Goal: Information Seeking & Learning: Learn about a topic

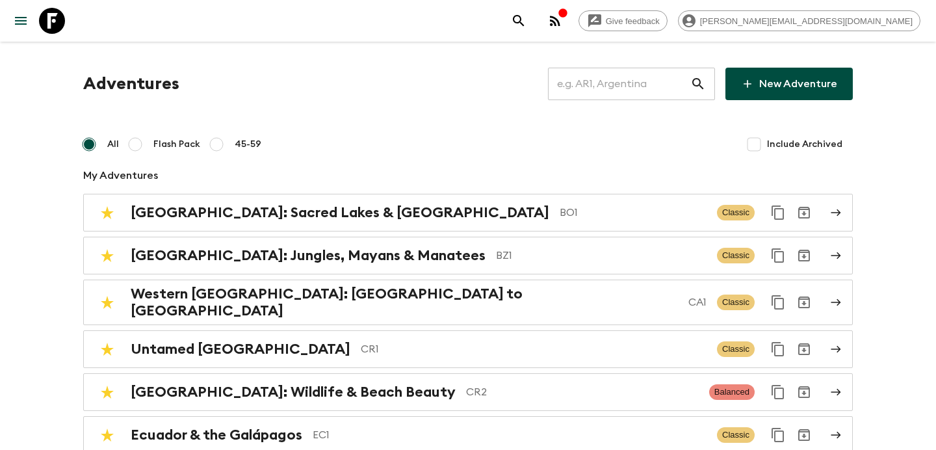
click at [563, 16] on icon "button" at bounding box center [555, 21] width 16 height 16
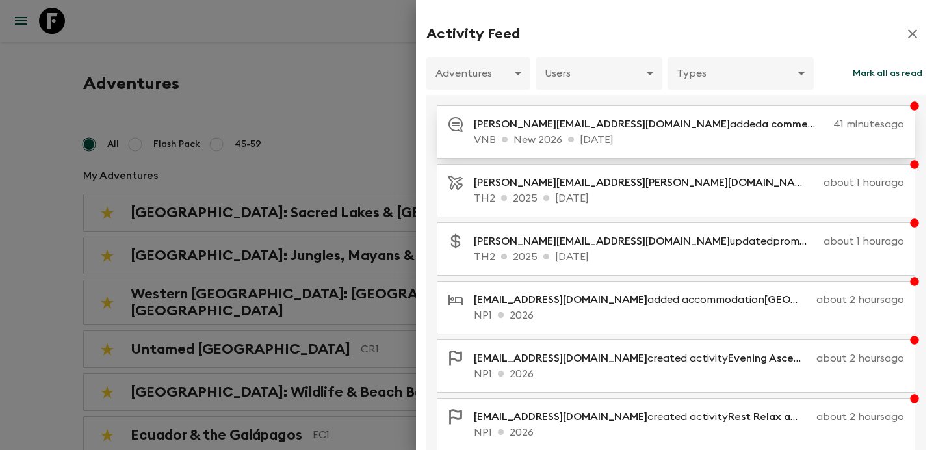
click at [573, 123] on p "[PERSON_NAME][EMAIL_ADDRESS][DOMAIN_NAME] added a comment on Swan Cruise" at bounding box center [651, 124] width 354 height 16
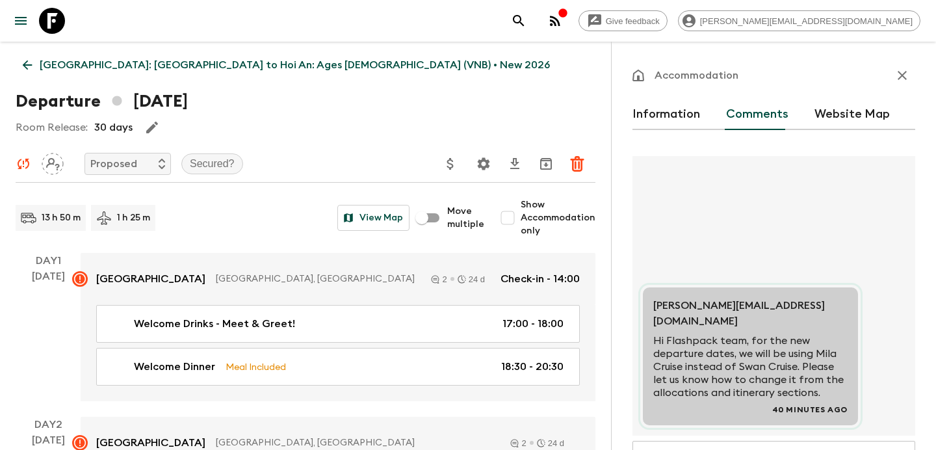
click at [905, 75] on icon "button" at bounding box center [902, 76] width 16 height 16
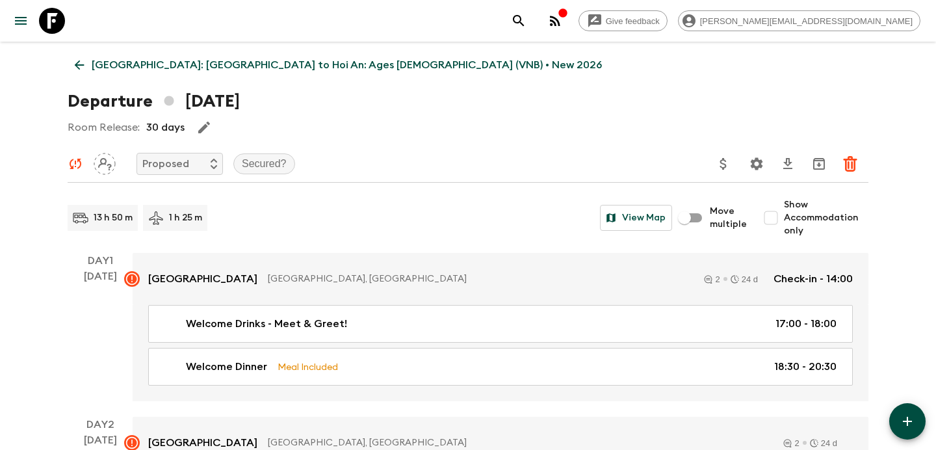
click at [163, 67] on p "[GEOGRAPHIC_DATA]: [GEOGRAPHIC_DATA] to Hoi An: Ages [DEMOGRAPHIC_DATA] (VNB) •…" at bounding box center [347, 65] width 510 height 16
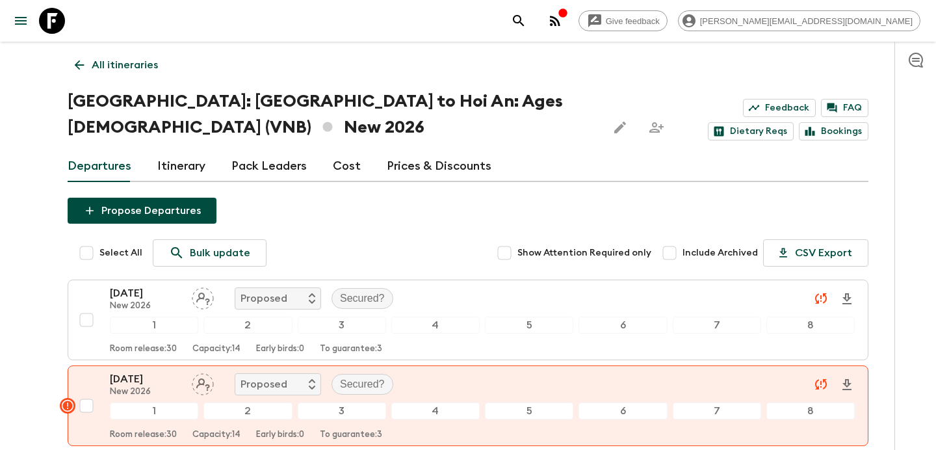
click at [133, 68] on p "All itineraries" at bounding box center [125, 65] width 66 height 16
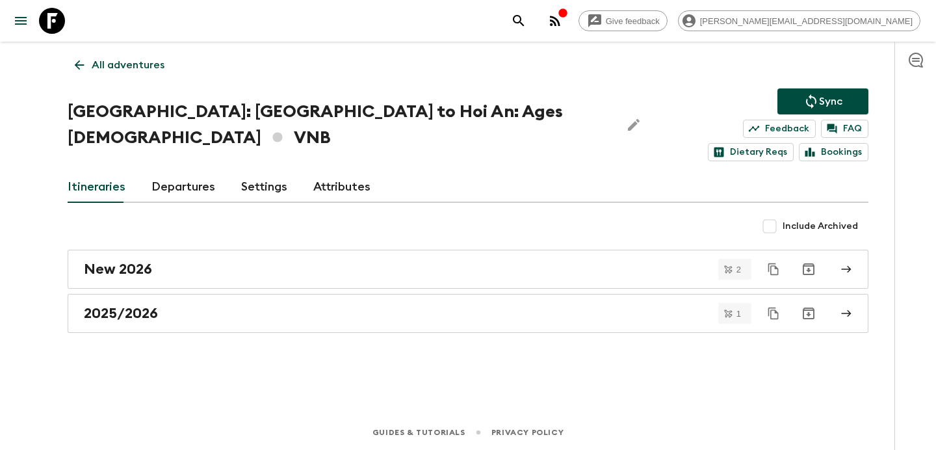
click at [149, 57] on p "All adventures" at bounding box center [128, 65] width 73 height 16
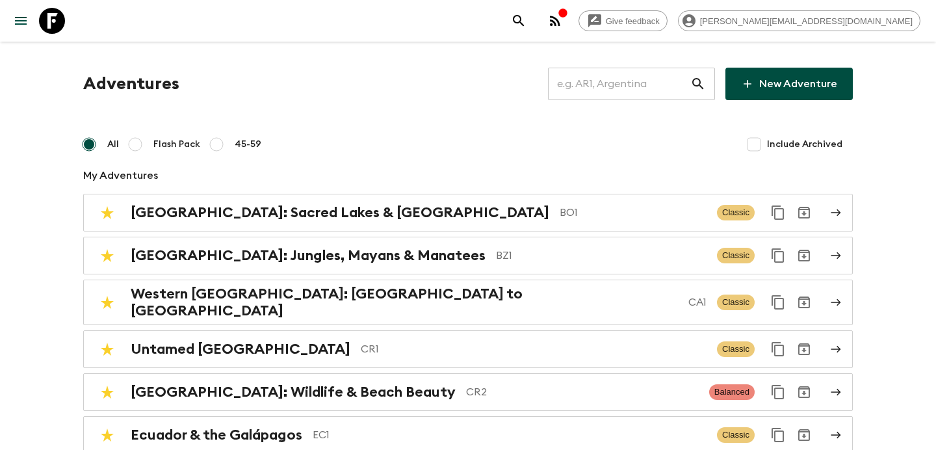
click at [623, 92] on input "text" at bounding box center [619, 84] width 142 height 36
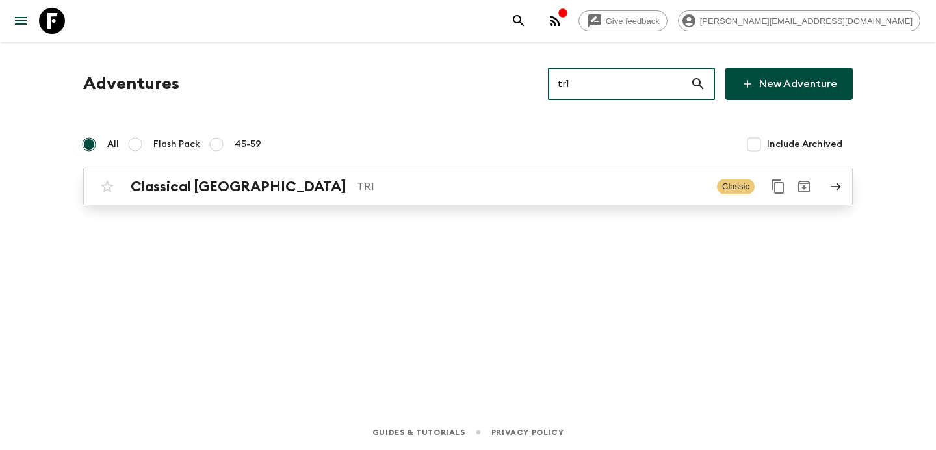
type input "tr1"
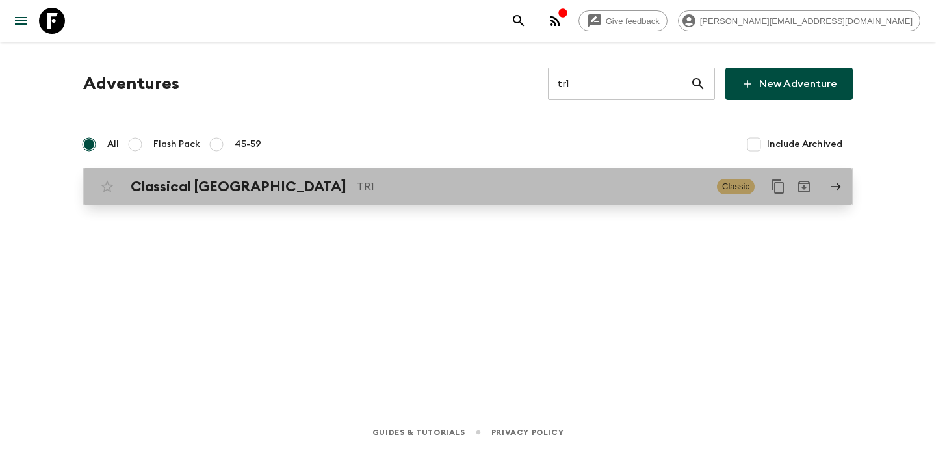
click at [357, 183] on p "TR1" at bounding box center [532, 187] width 350 height 16
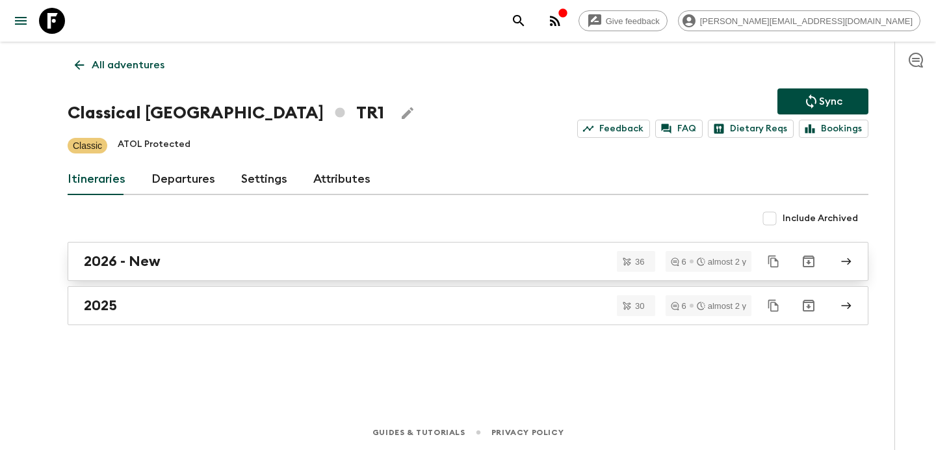
click at [295, 261] on div "2026 - New" at bounding box center [455, 261] width 743 height 17
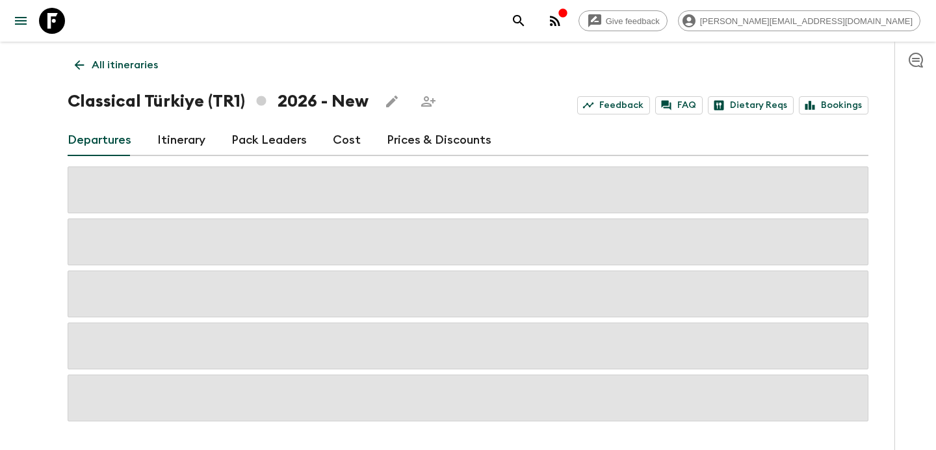
click at [337, 139] on link "Cost" at bounding box center [347, 140] width 28 height 31
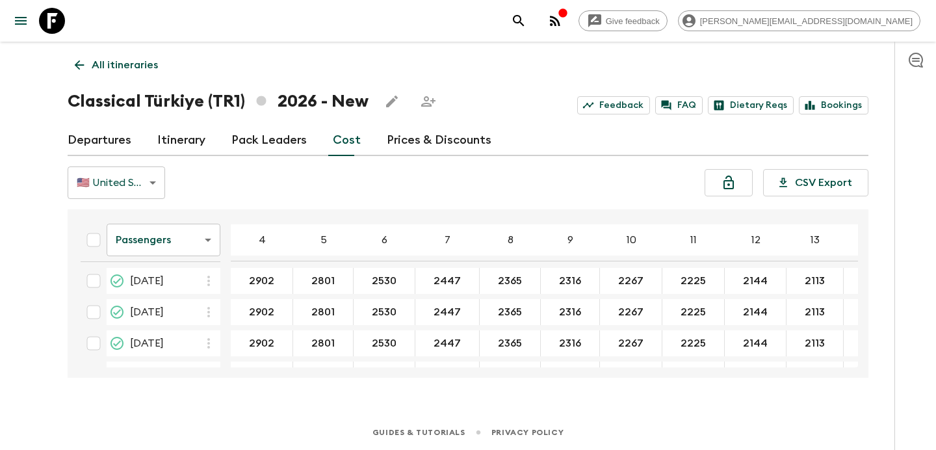
scroll to position [1032, 0]
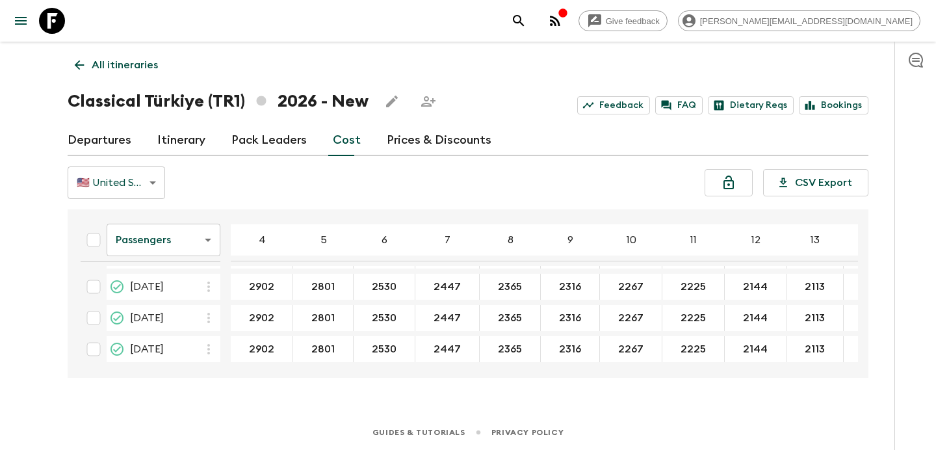
click at [568, 18] on div "button" at bounding box center [563, 14] width 10 height 13
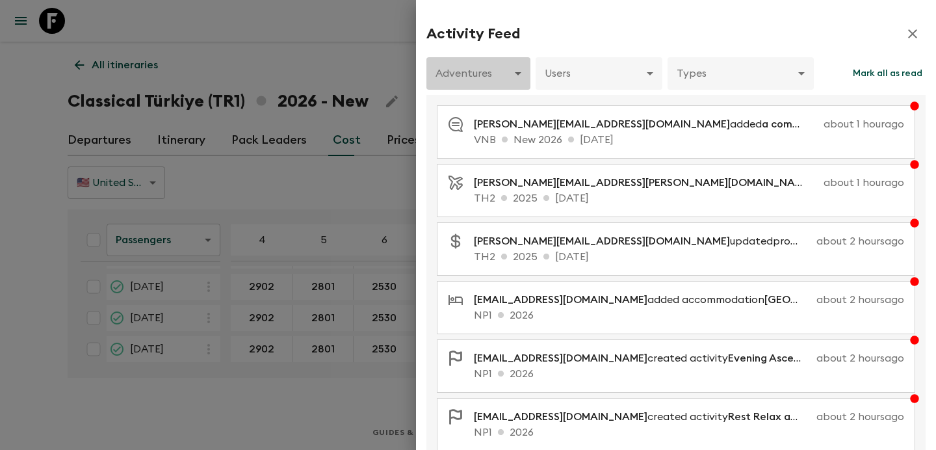
click at [515, 71] on body "Give feedback [PERSON_NAME][EMAIL_ADDRESS][DOMAIN_NAME] All itineraries Classic…" at bounding box center [468, 225] width 936 height 450
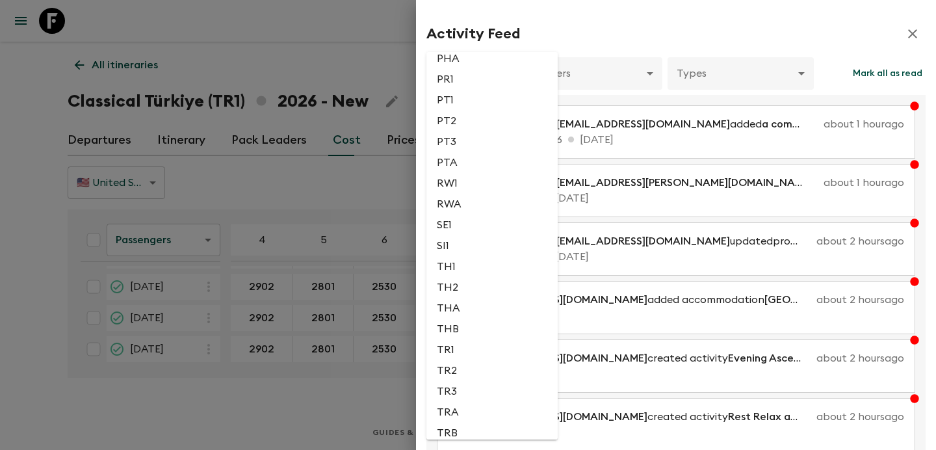
scroll to position [2783, 0]
click at [475, 290] on li "TR1" at bounding box center [491, 279] width 131 height 21
type input "18dd4336-5665-4b6f-9081-4c23c8a6794f"
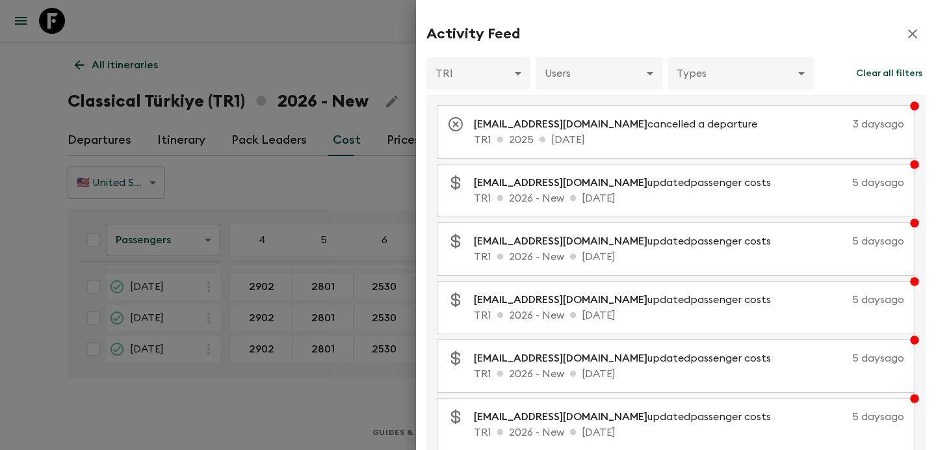
click at [347, 198] on div at bounding box center [468, 225] width 936 height 450
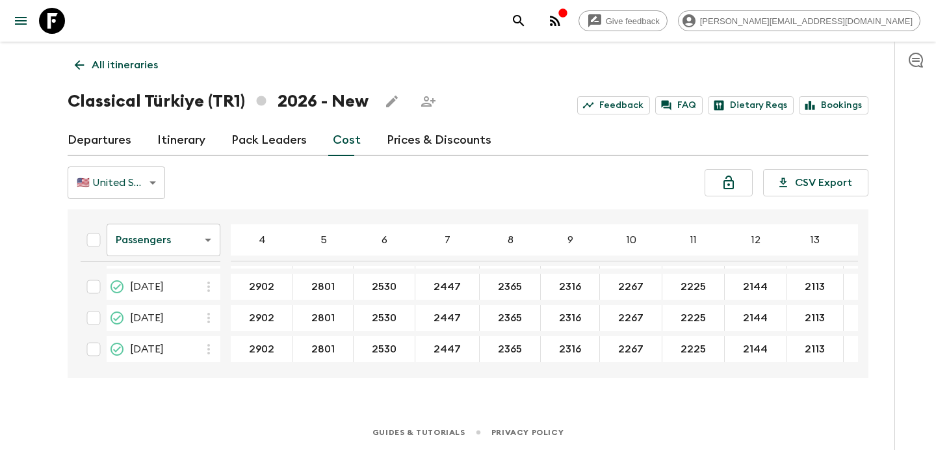
click at [139, 63] on p "All itineraries" at bounding box center [125, 65] width 66 height 16
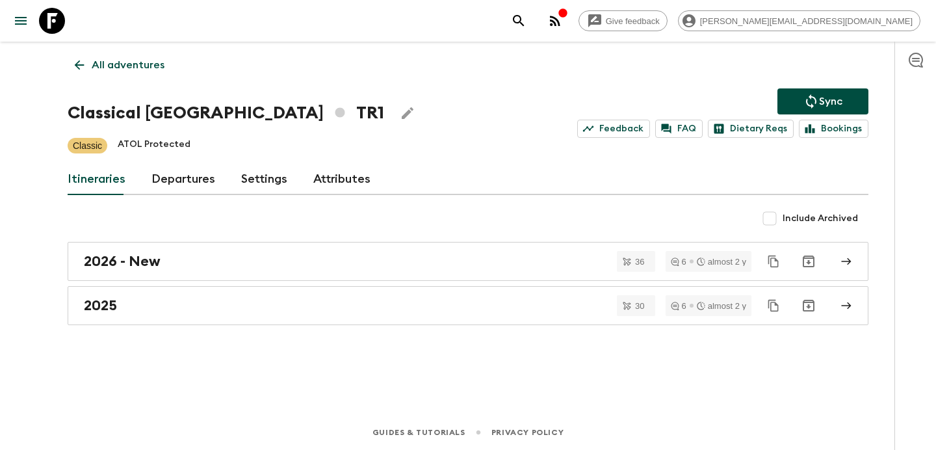
click at [139, 63] on p "All adventures" at bounding box center [128, 65] width 73 height 16
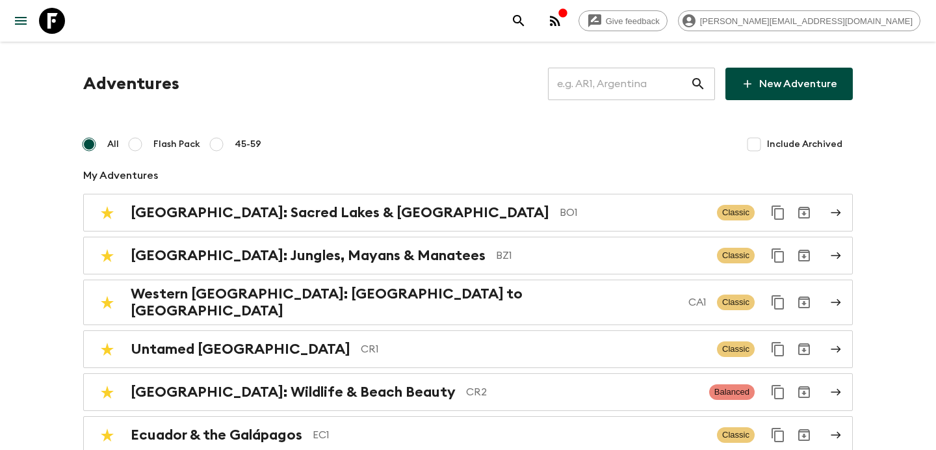
click at [637, 86] on input "text" at bounding box center [619, 84] width 142 height 36
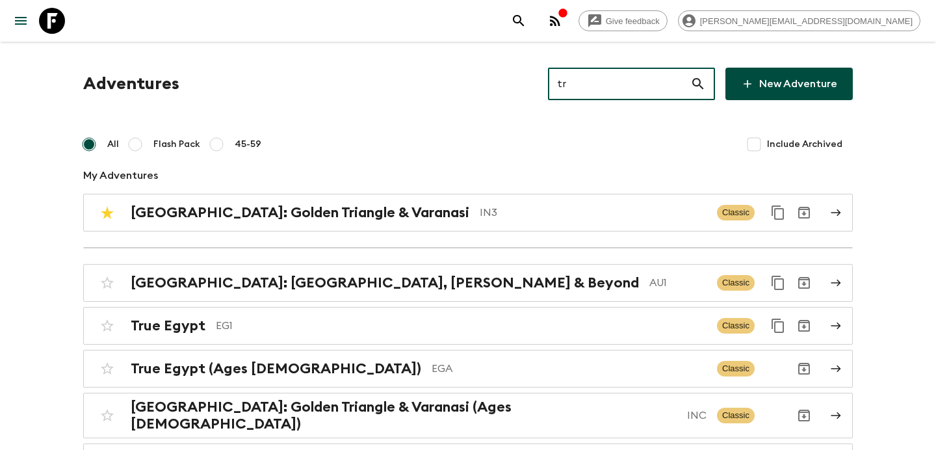
type input "tr3"
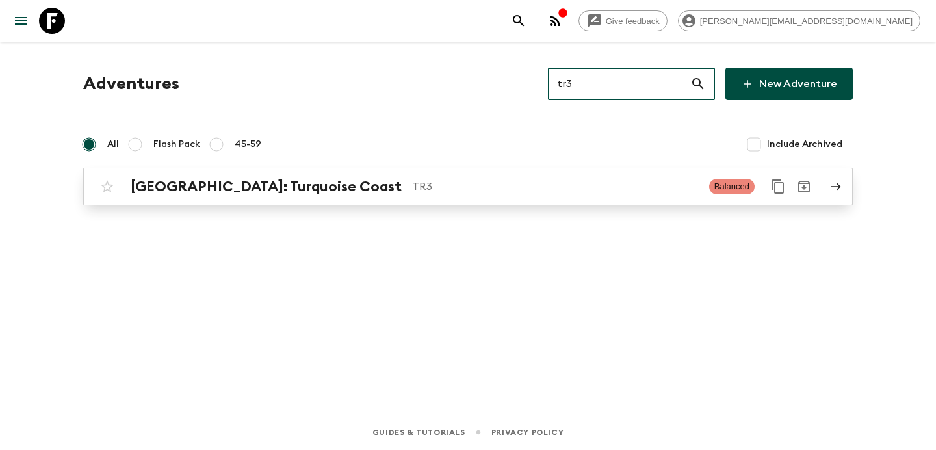
click at [476, 198] on div "[GEOGRAPHIC_DATA]: Turquoise Coast TR3 Balanced" at bounding box center [442, 187] width 697 height 26
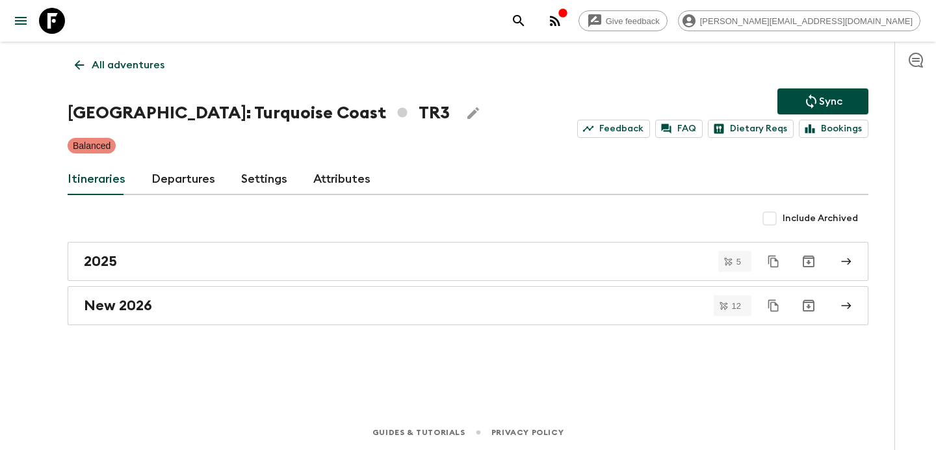
click at [380, 258] on div "2025" at bounding box center [455, 261] width 743 height 17
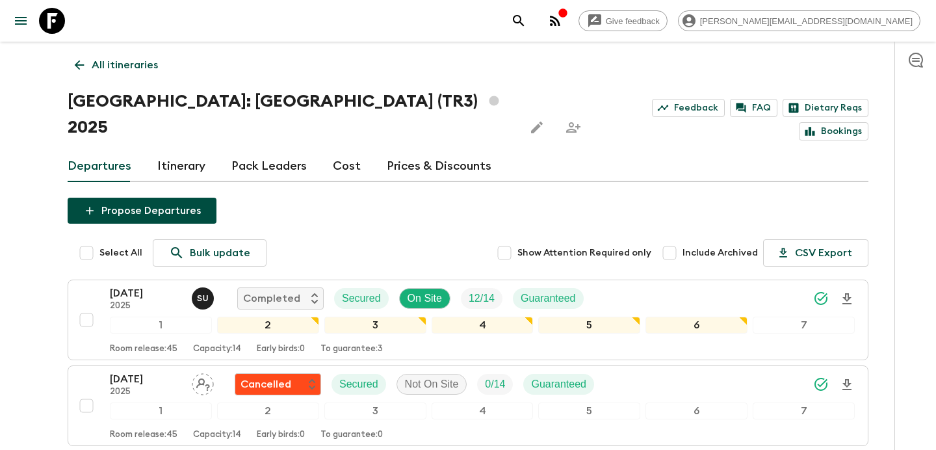
click at [140, 58] on p "All itineraries" at bounding box center [125, 65] width 66 height 16
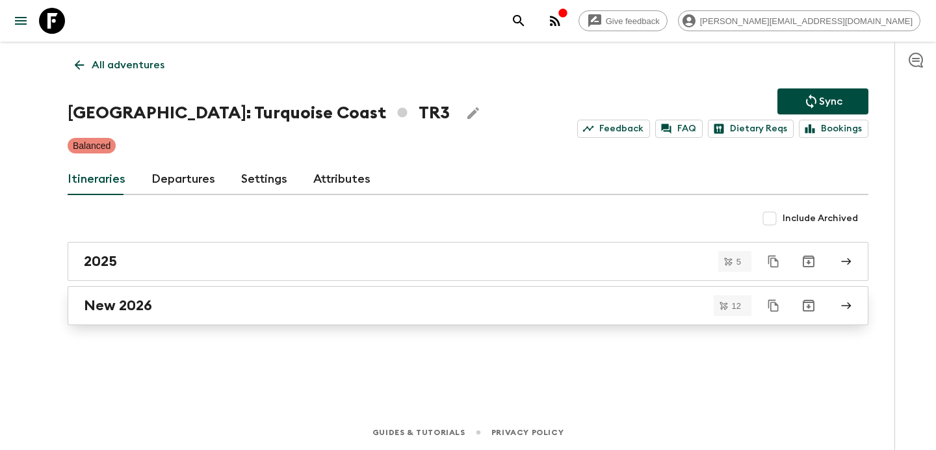
click at [300, 299] on div "New 2026" at bounding box center [455, 305] width 743 height 17
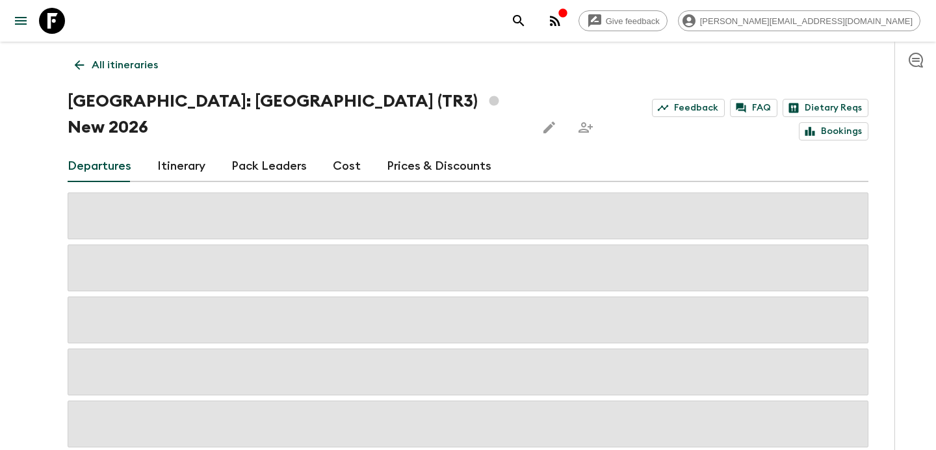
click at [341, 151] on link "Cost" at bounding box center [347, 166] width 28 height 31
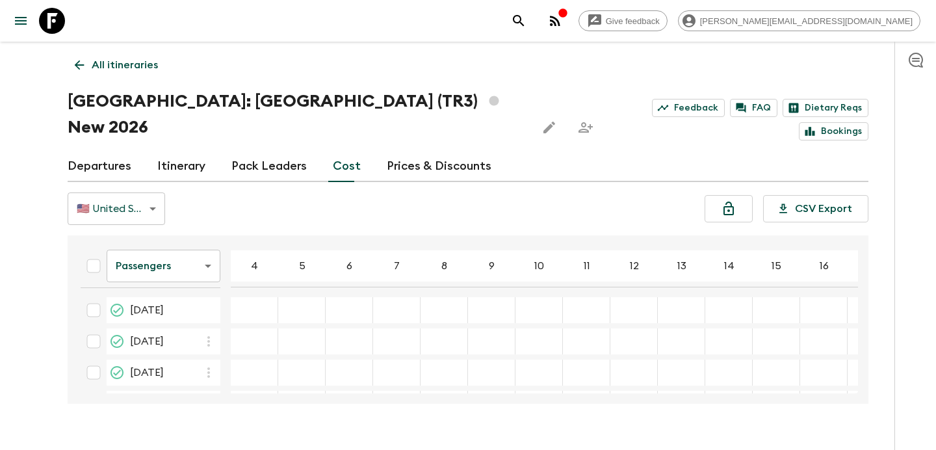
scroll to position [283, 0]
